Goal: Task Accomplishment & Management: Use online tool/utility

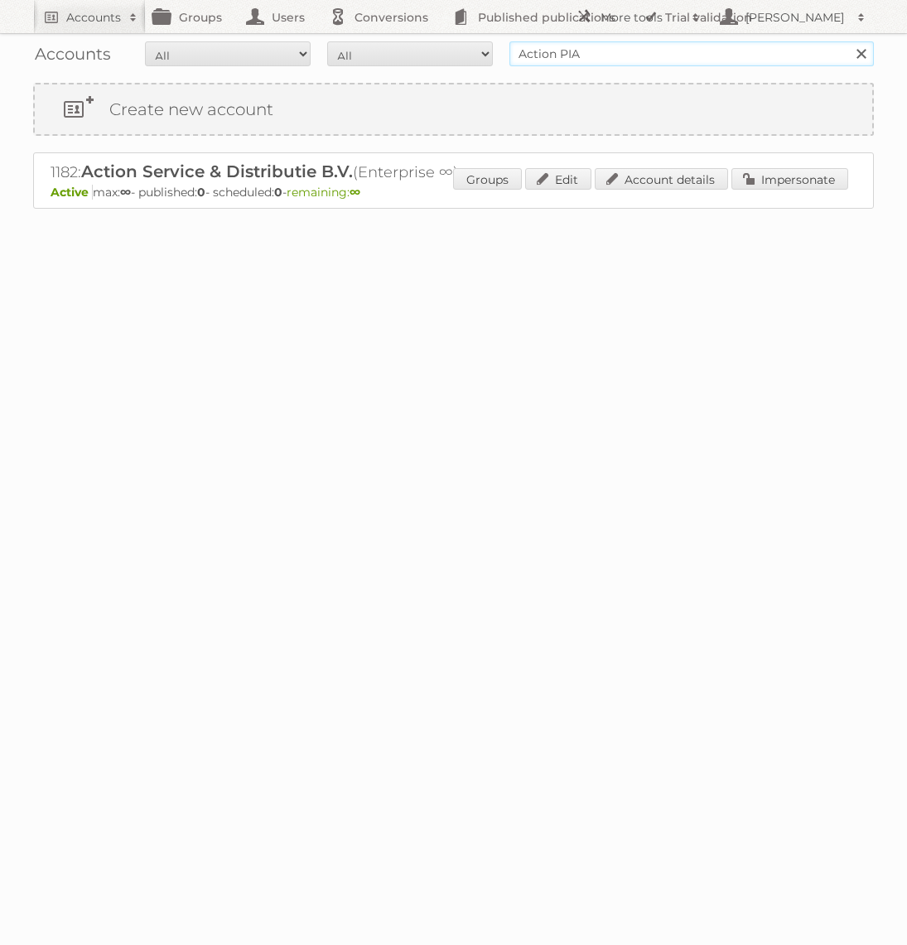
click at [639, 60] on input "Action PIA" at bounding box center [691, 53] width 364 height 25
type input "Aldi Süd"
click at [848, 41] on input "Search" at bounding box center [860, 53] width 25 height 25
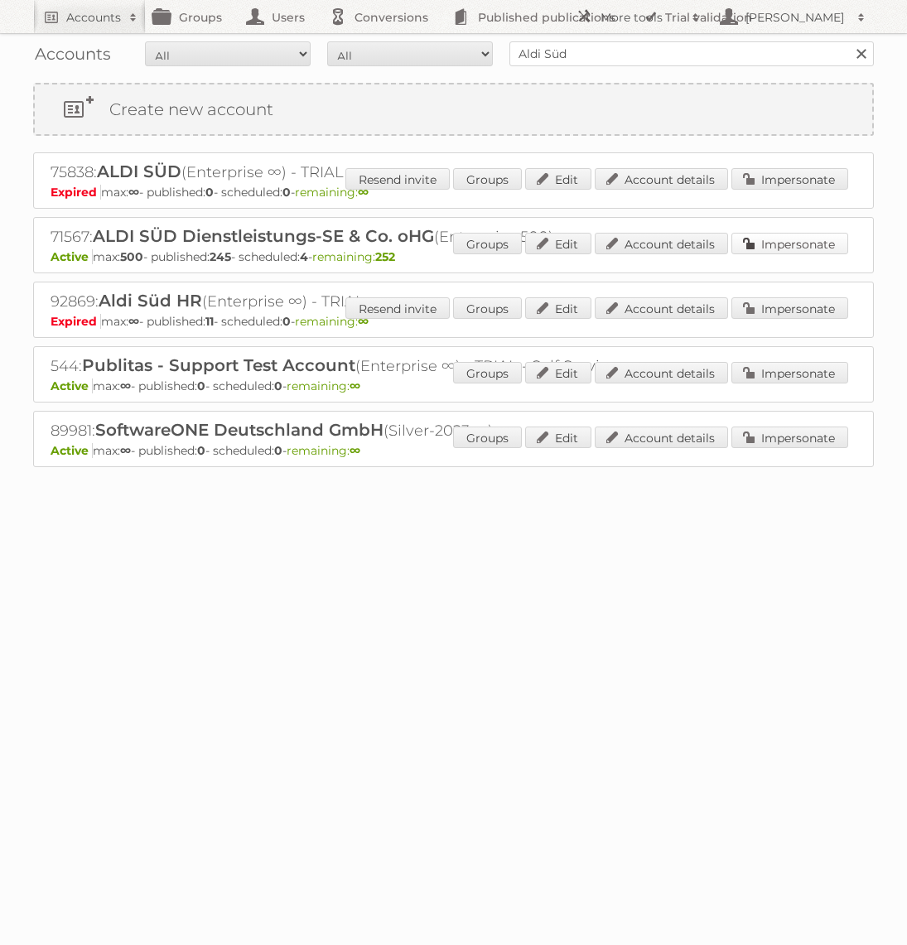
click at [806, 245] on link "Impersonate" at bounding box center [789, 244] width 117 height 22
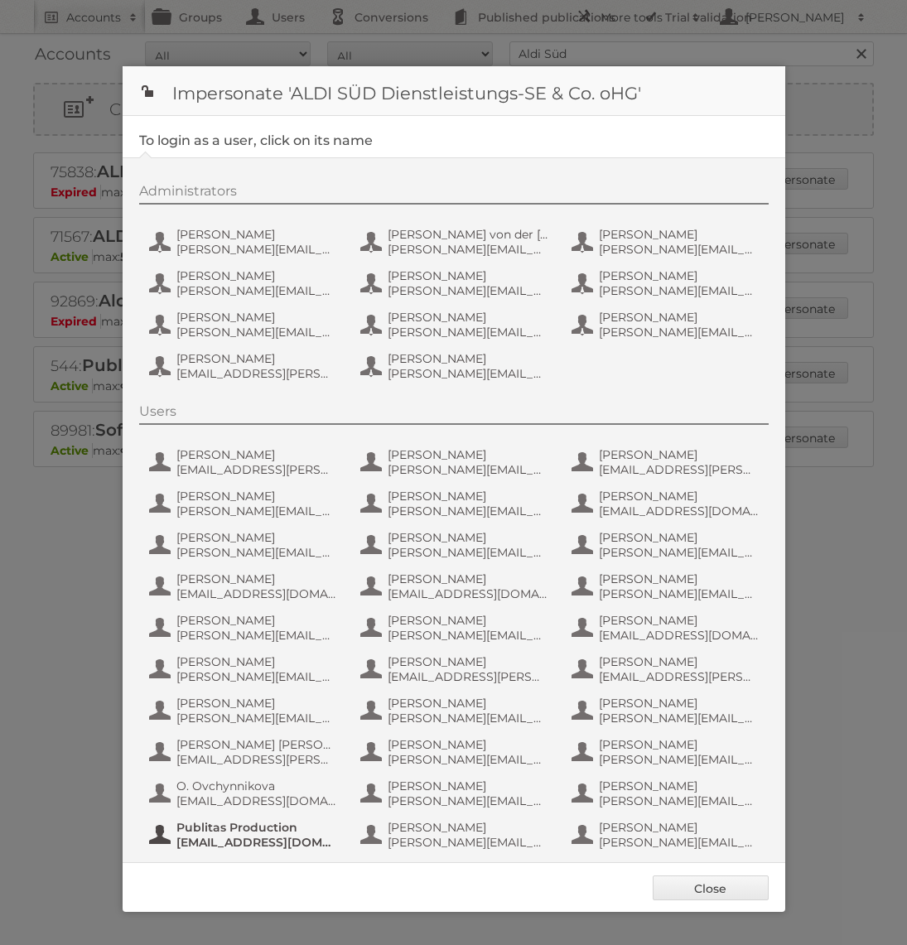
click at [263, 822] on span "Publitas Production" at bounding box center [256, 827] width 161 height 15
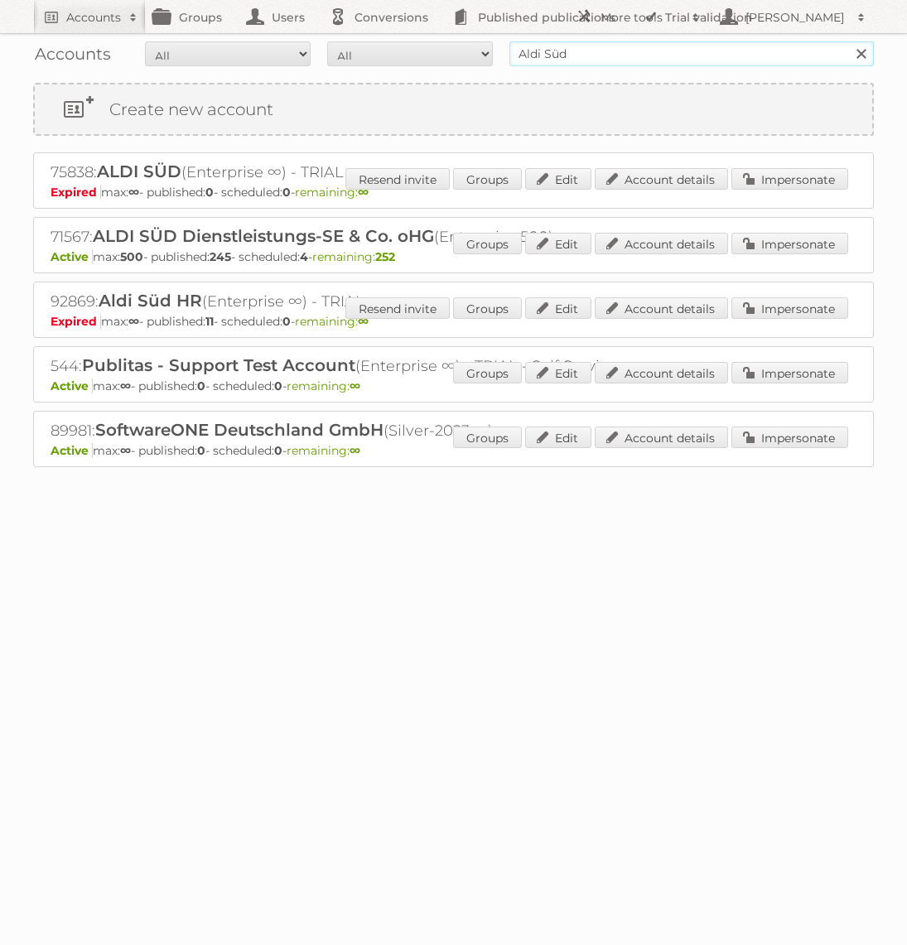
click at [533, 61] on input "Aldi Süd" at bounding box center [691, 53] width 364 height 25
type input "Praxis"
click at [848, 41] on input "Search" at bounding box center [860, 53] width 25 height 25
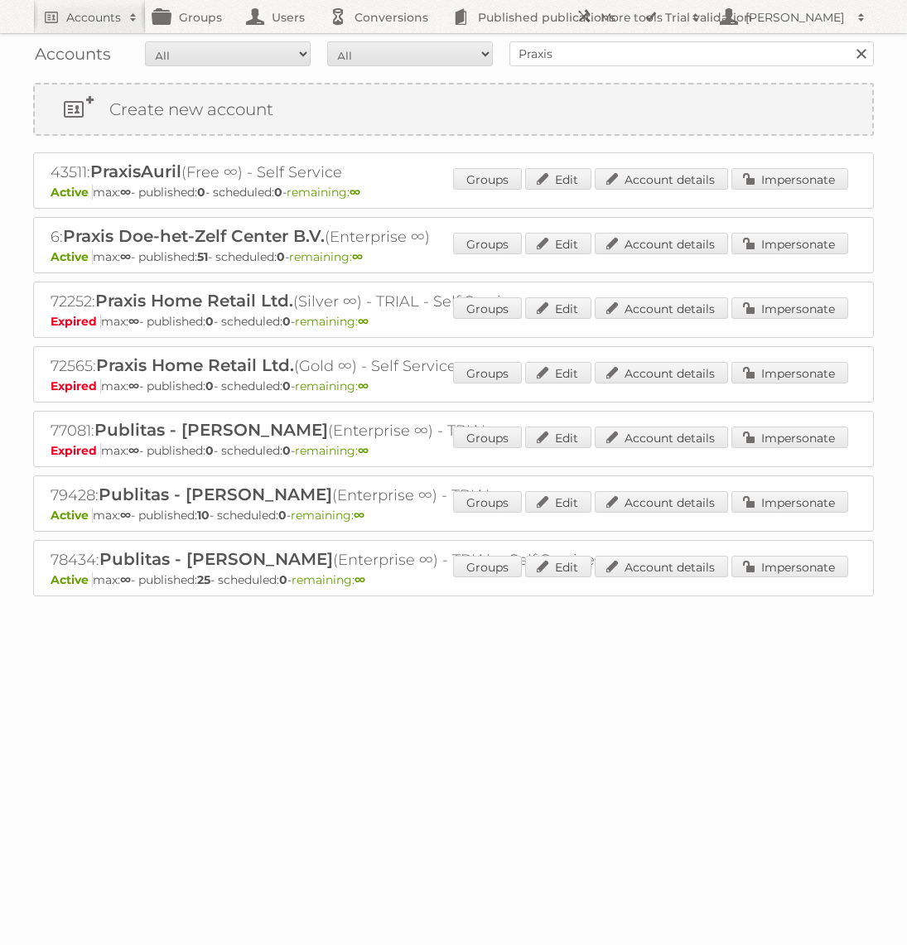
click at [782, 256] on p "Active max: ∞ - published: 51 - scheduled: 0 - remaining: ∞" at bounding box center [454, 256] width 806 height 15
click at [779, 246] on link "Impersonate" at bounding box center [789, 244] width 117 height 22
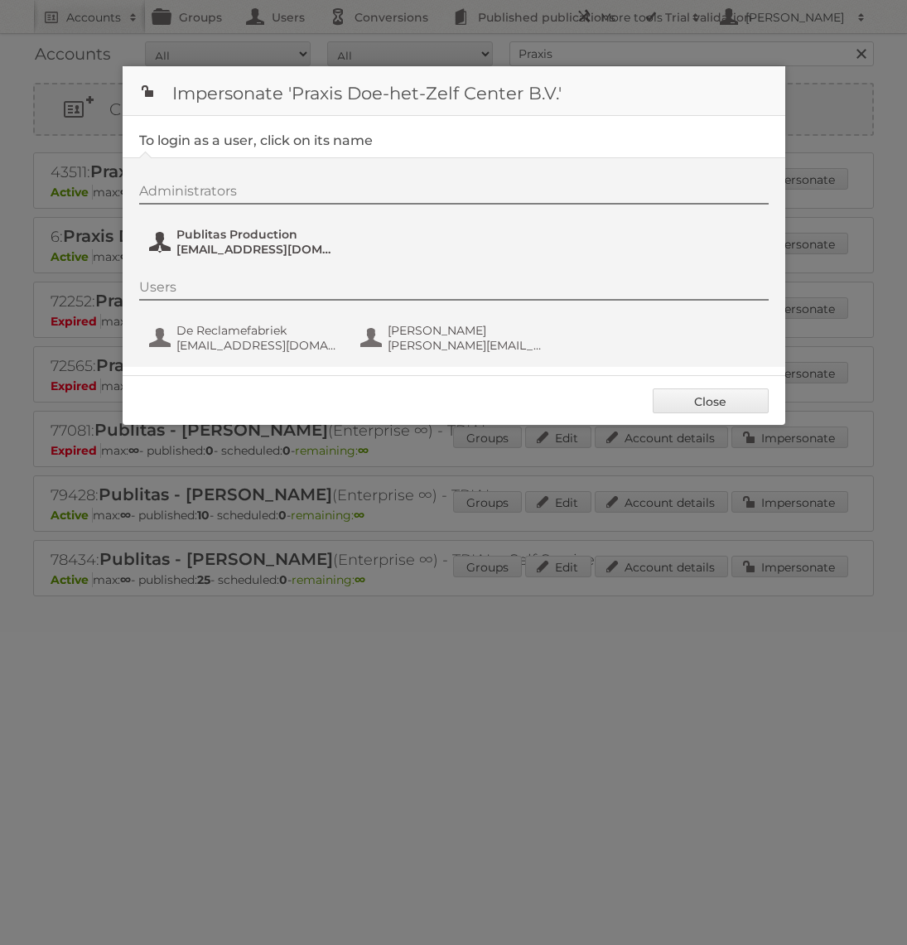
click at [245, 243] on span "fs+praxis@publitas.com" at bounding box center [256, 249] width 161 height 15
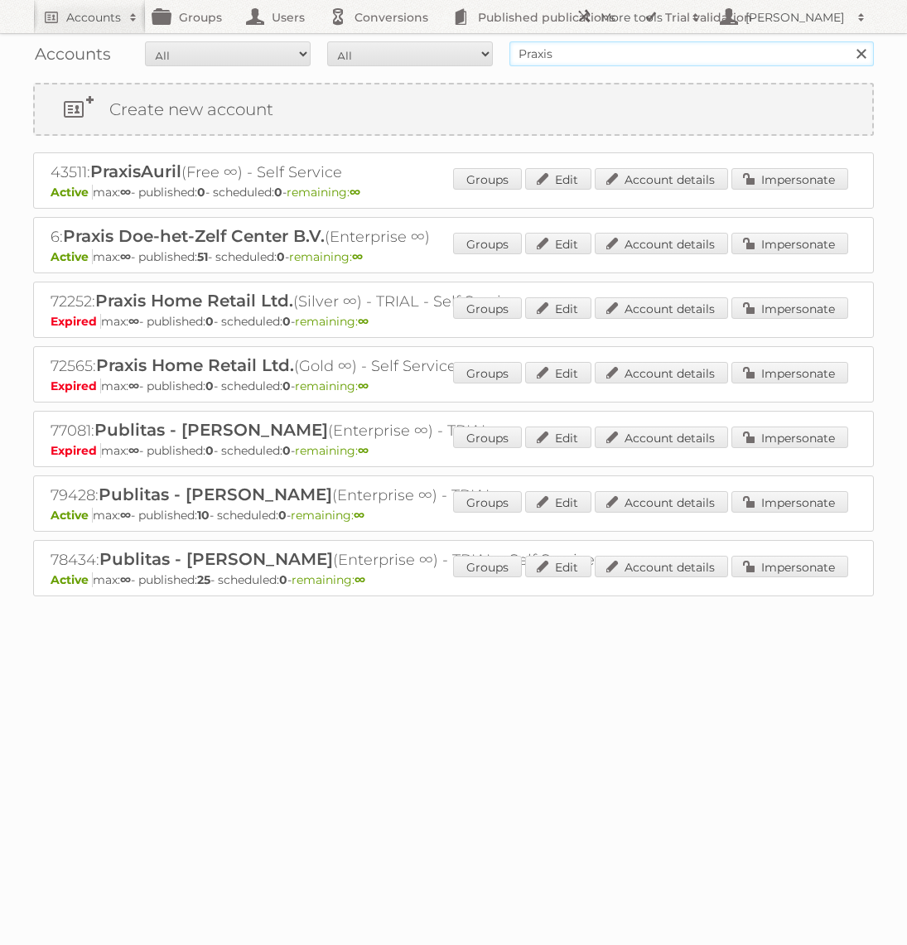
click at [549, 55] on input "Praxis" at bounding box center [691, 53] width 364 height 25
click at [630, 44] on input "Praxis" at bounding box center [691, 53] width 364 height 25
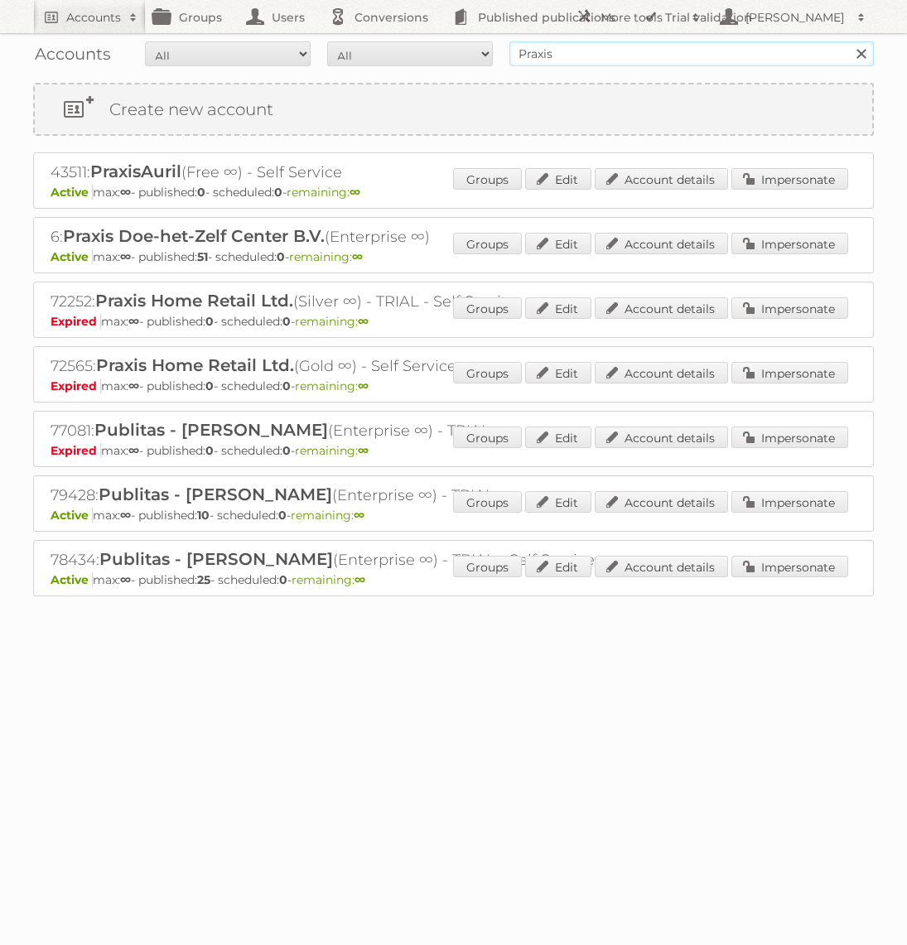
click at [630, 44] on input "Praxis" at bounding box center [691, 53] width 364 height 25
click at [604, 65] on input "Ac" at bounding box center [691, 53] width 364 height 25
click at [544, 55] on input "Ac" at bounding box center [691, 53] width 364 height 25
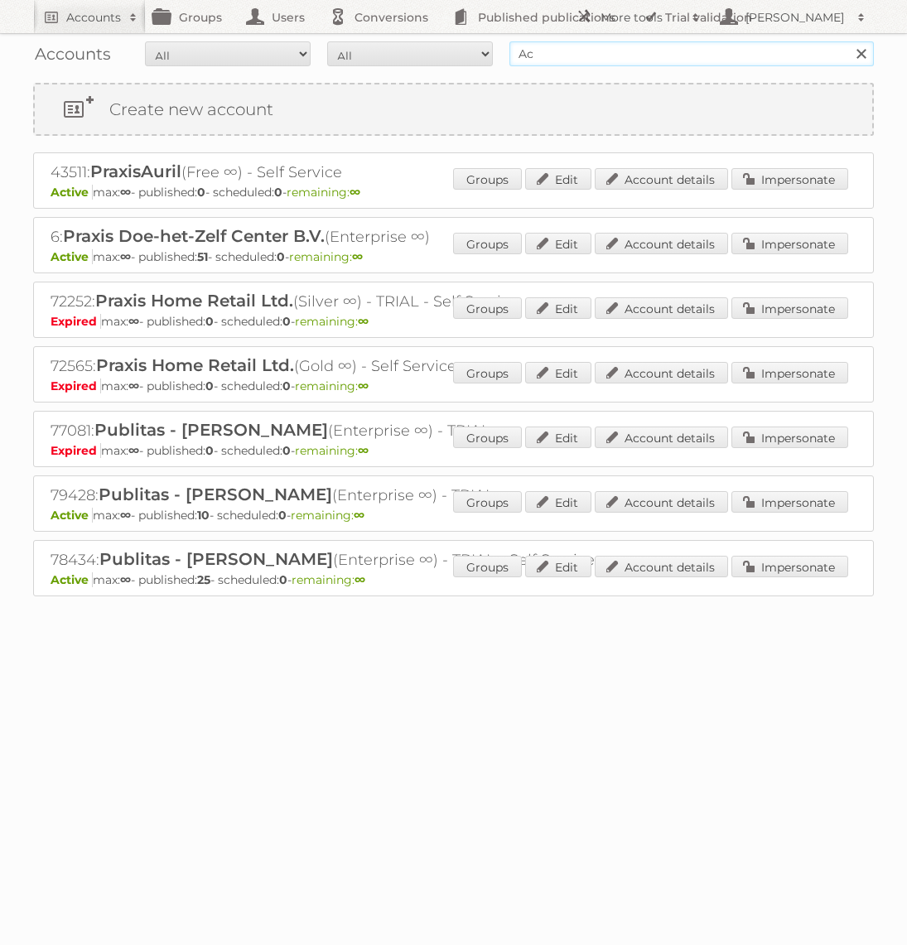
click at [544, 55] on input "Ac" at bounding box center [691, 53] width 364 height 25
type input "Action PIA"
click at [848, 41] on input "Search" at bounding box center [860, 53] width 25 height 25
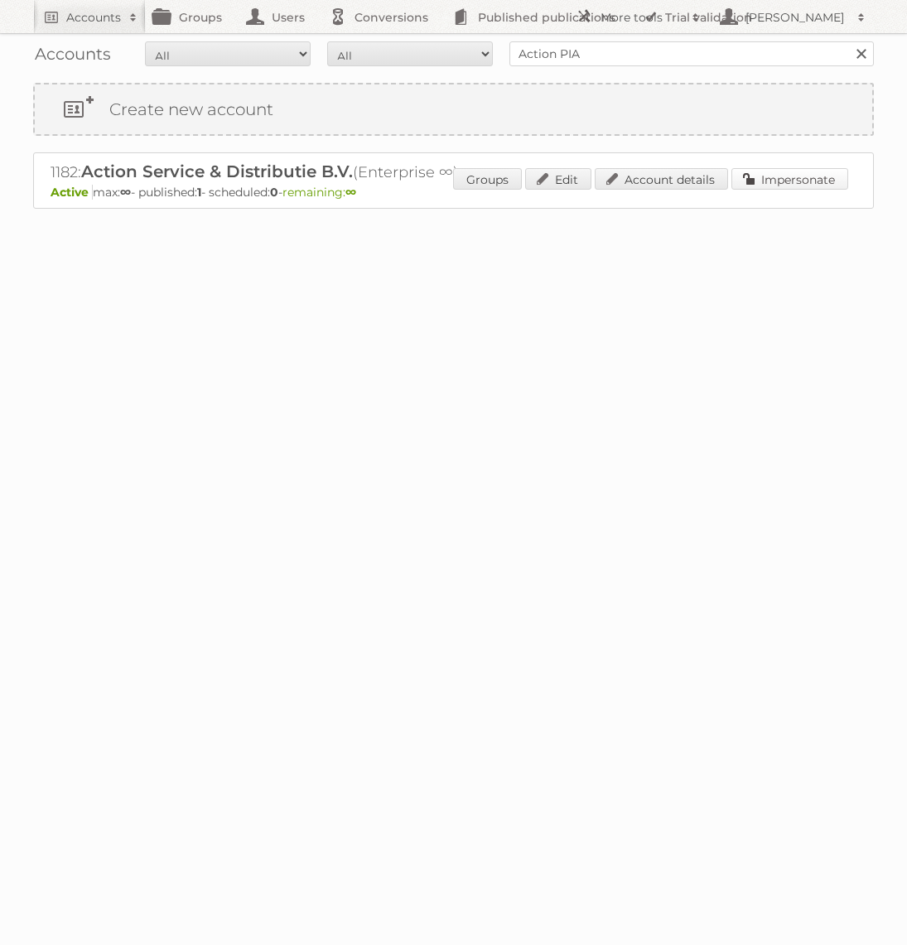
click at [806, 171] on link "Impersonate" at bounding box center [789, 179] width 117 height 22
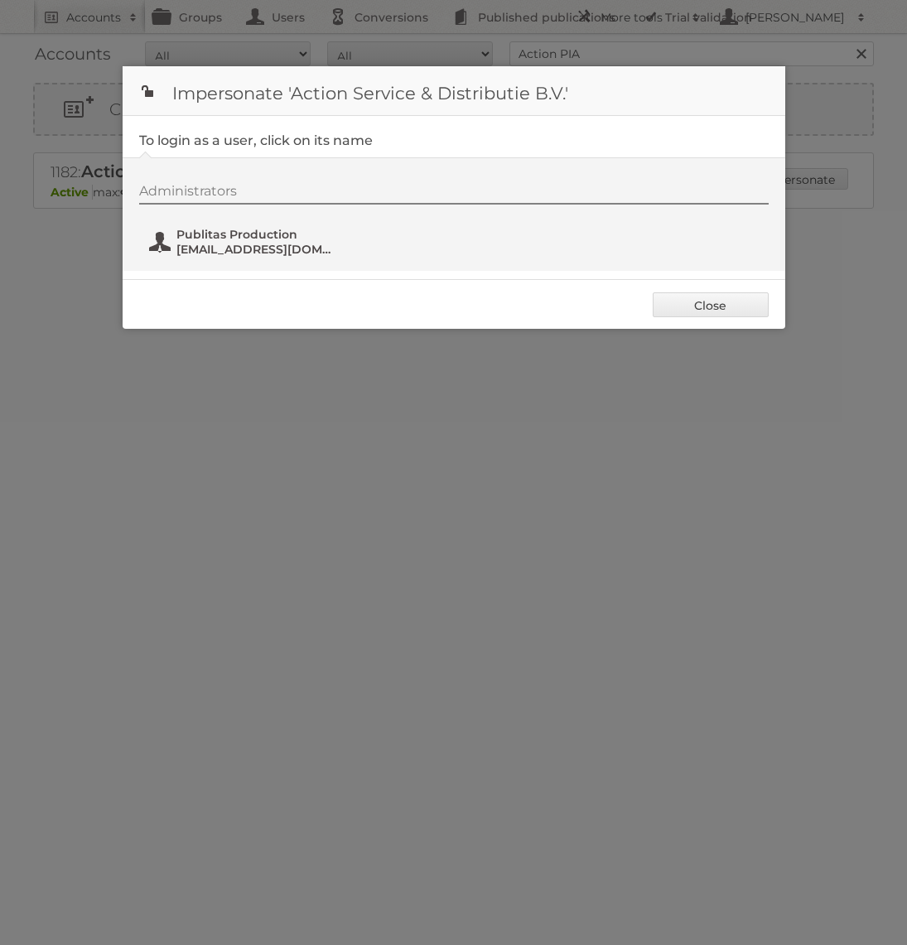
click at [277, 245] on span "fs+action@publitas.com" at bounding box center [256, 249] width 161 height 15
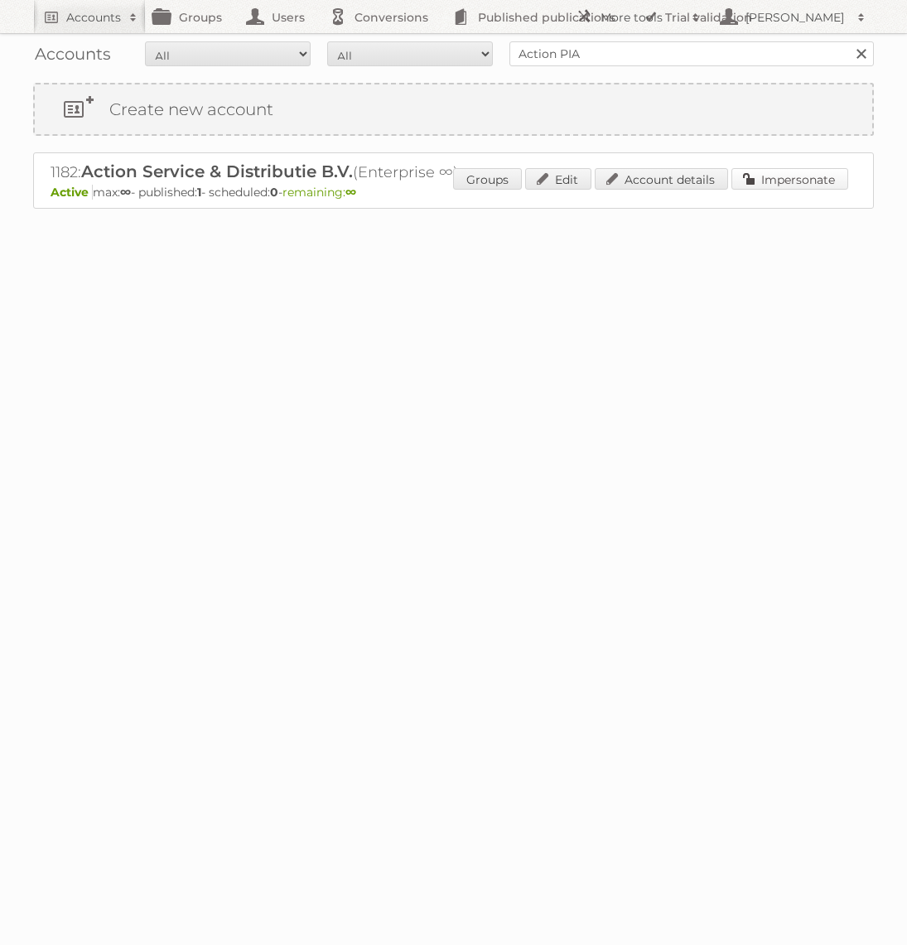
click at [770, 169] on link "Impersonate" at bounding box center [789, 179] width 117 height 22
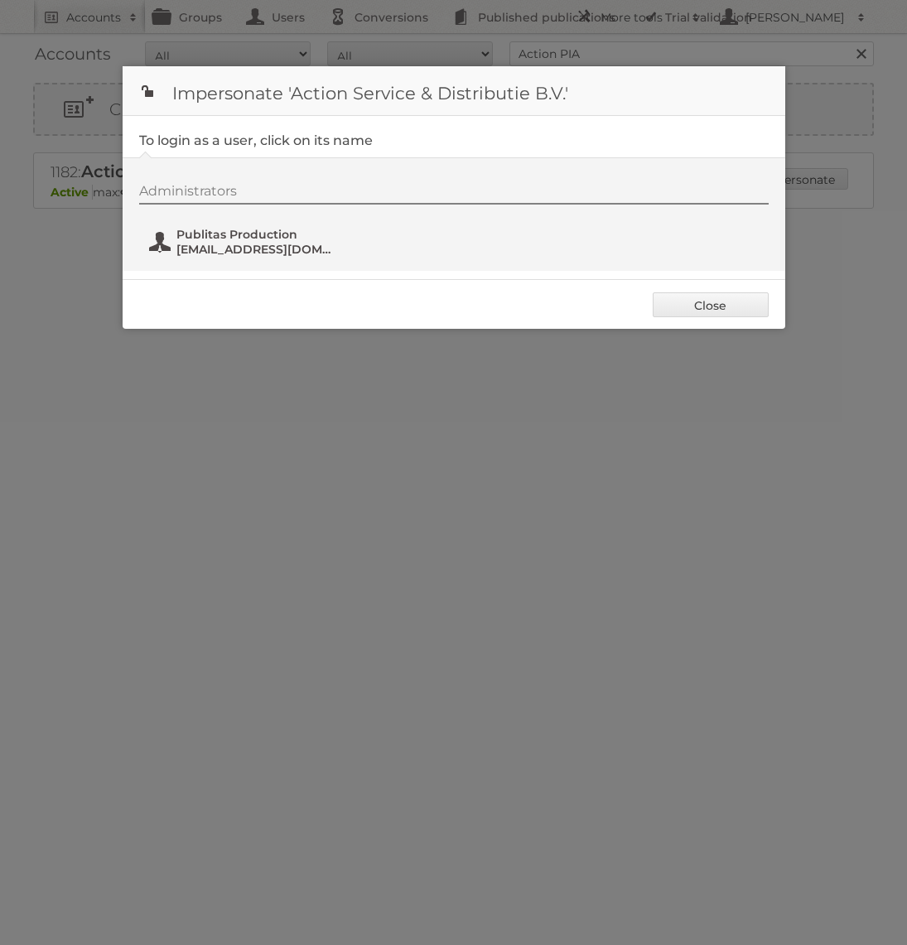
click at [258, 243] on span "fs+action@publitas.com" at bounding box center [256, 249] width 161 height 15
click at [0, 0] on body "Accounts Search Advanced Search Create new account Groups Users Conversions Pub…" at bounding box center [453, 472] width 907 height 945
